Goal: Information Seeking & Learning: Check status

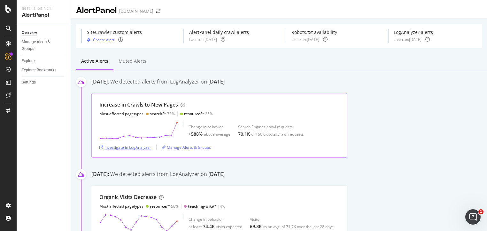
click at [134, 147] on div "Investigate in LogAnalyzer" at bounding box center [125, 146] width 52 height 5
click at [122, 147] on div "Investigate in LogAnalyzer" at bounding box center [125, 146] width 52 height 5
click at [9, 9] on icon at bounding box center [8, 9] width 6 height 8
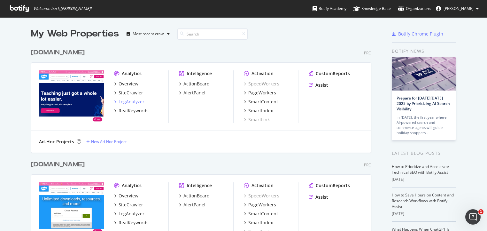
click at [122, 103] on div "LogAnalyzer" at bounding box center [132, 101] width 26 height 6
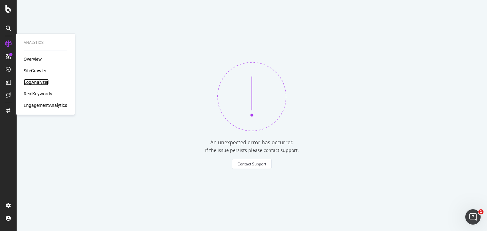
click at [40, 81] on div "LogAnalyzer" at bounding box center [36, 82] width 25 height 6
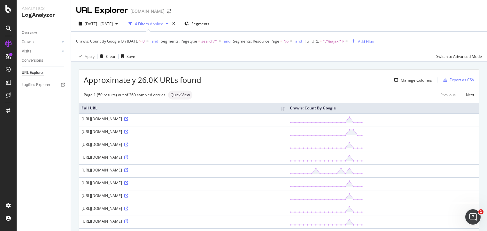
click at [7, 29] on icon at bounding box center [8, 28] width 5 height 5
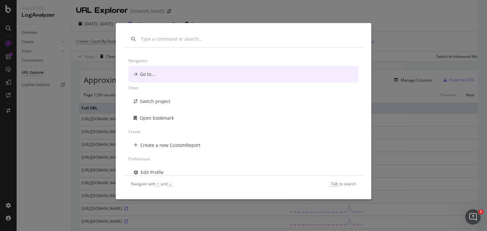
click at [7, 6] on div "Navigation Go to... Other Switch project Open bookmark Create Create a new Cust…" at bounding box center [243, 115] width 487 height 231
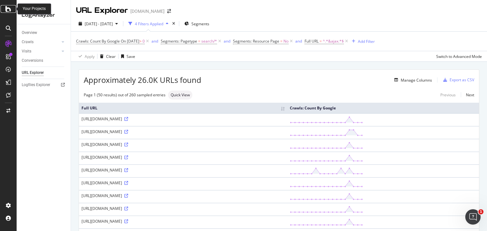
click at [6, 9] on icon at bounding box center [8, 9] width 6 height 8
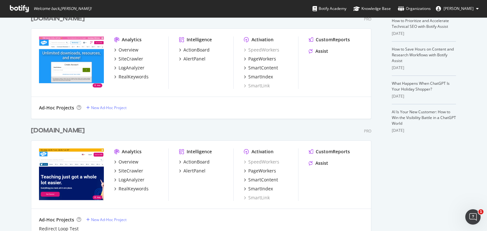
scroll to position [160, 0]
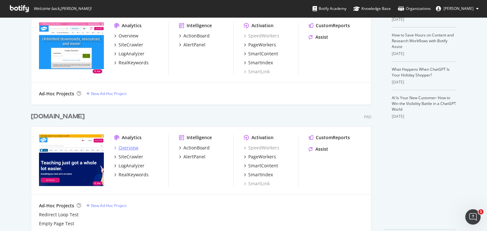
click at [127, 147] on div "Overview" at bounding box center [129, 147] width 20 height 6
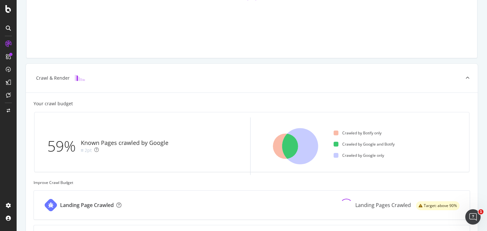
scroll to position [128, 0]
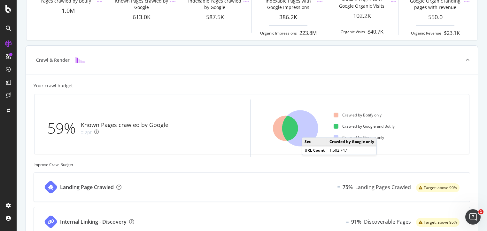
click at [308, 131] on icon at bounding box center [300, 128] width 36 height 36
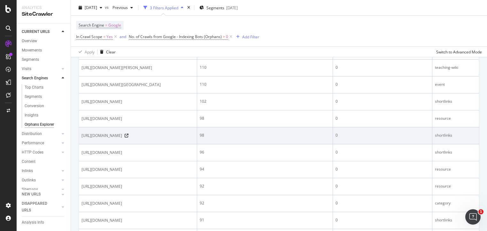
scroll to position [447, 0]
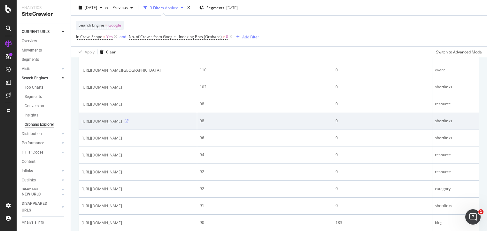
click at [128, 123] on icon at bounding box center [127, 121] width 4 height 4
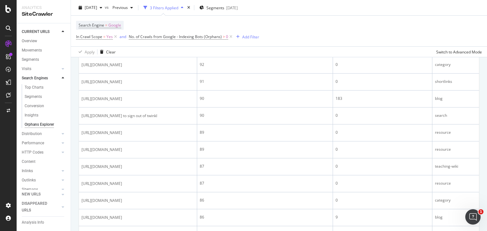
scroll to position [575, 0]
